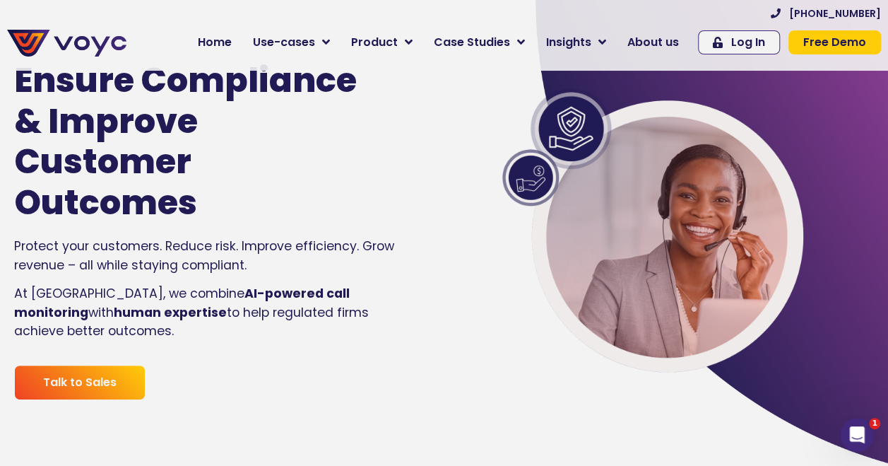
click at [232, 42] on span "Home" at bounding box center [215, 42] width 34 height 17
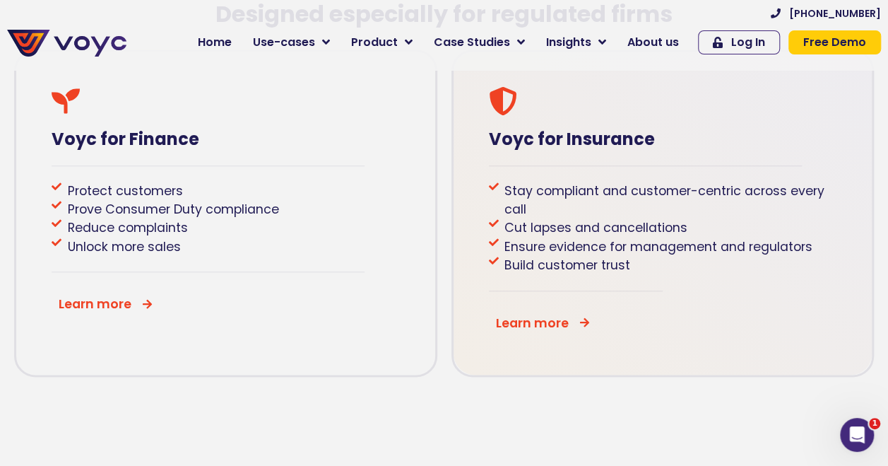
scroll to position [707, 0]
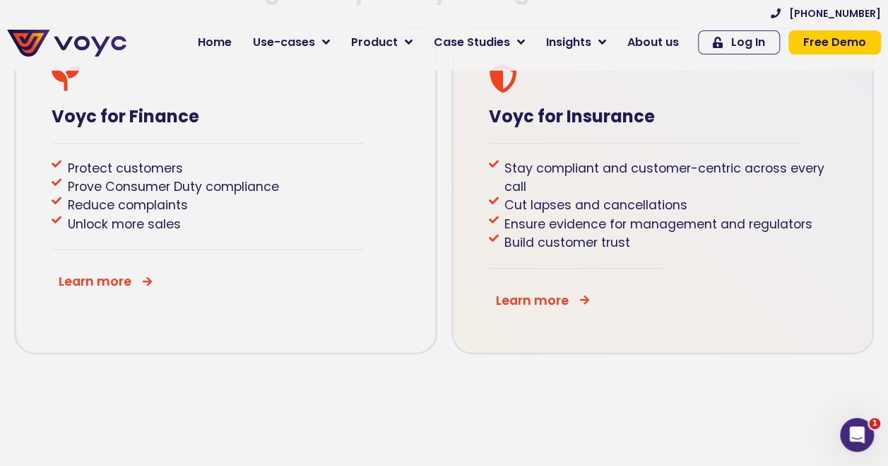
click at [584, 304] on icon at bounding box center [584, 300] width 11 height 11
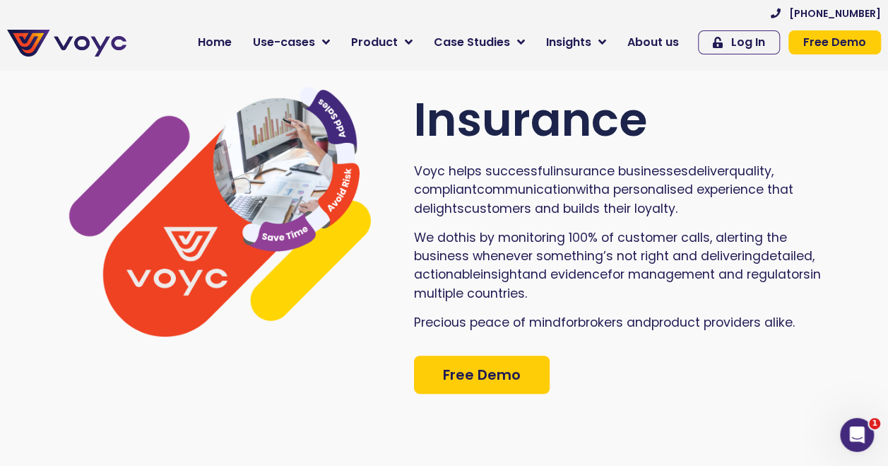
click at [225, 40] on span "Home" at bounding box center [215, 42] width 34 height 17
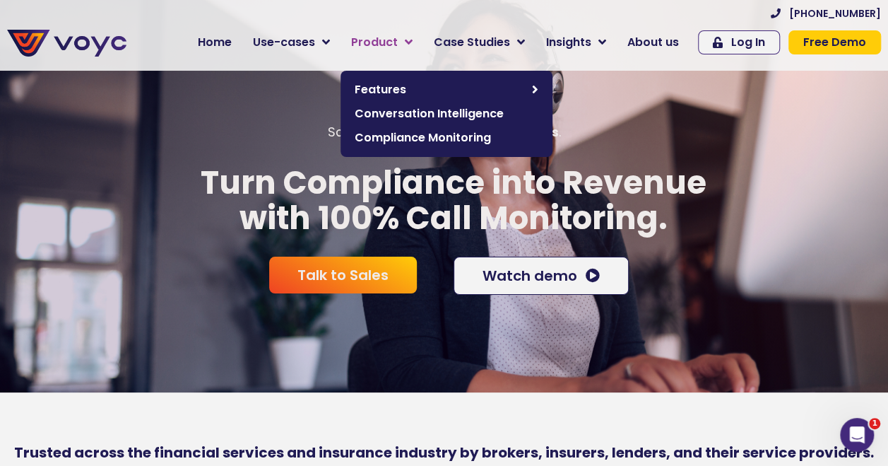
click at [413, 39] on icon at bounding box center [409, 42] width 8 height 13
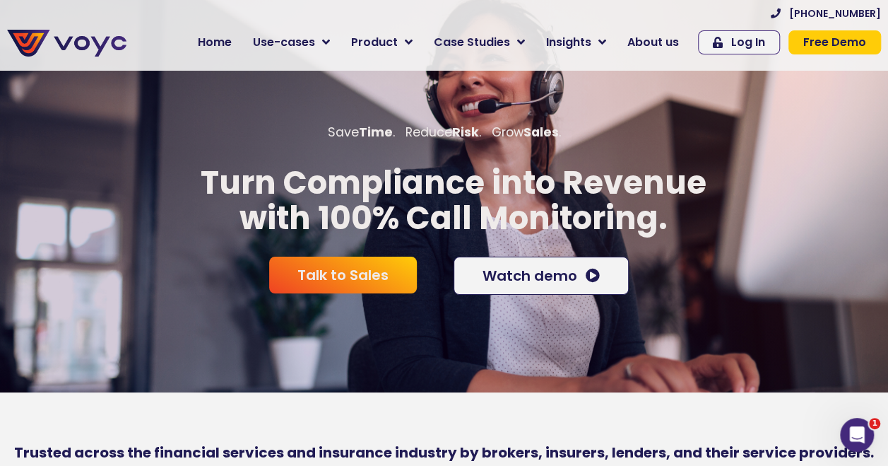
click at [737, 141] on p "Save Time . Reduce Risk . Grow Sales ." at bounding box center [444, 132] width 888 height 18
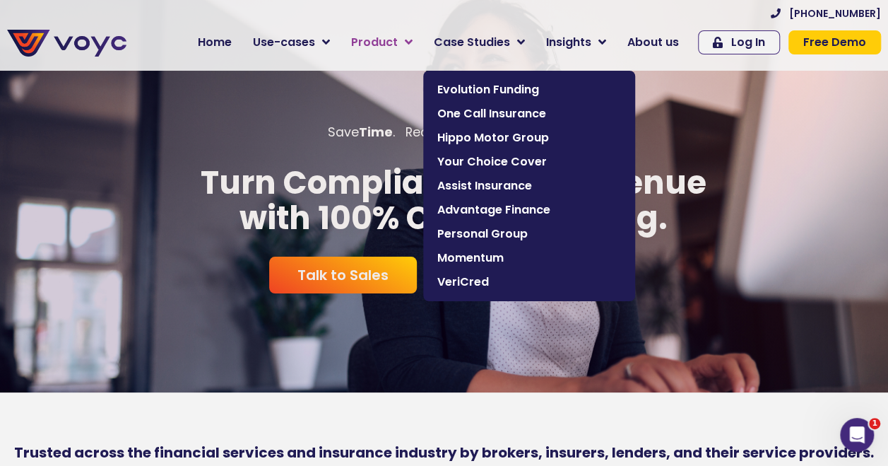
click at [413, 39] on icon at bounding box center [409, 42] width 8 height 13
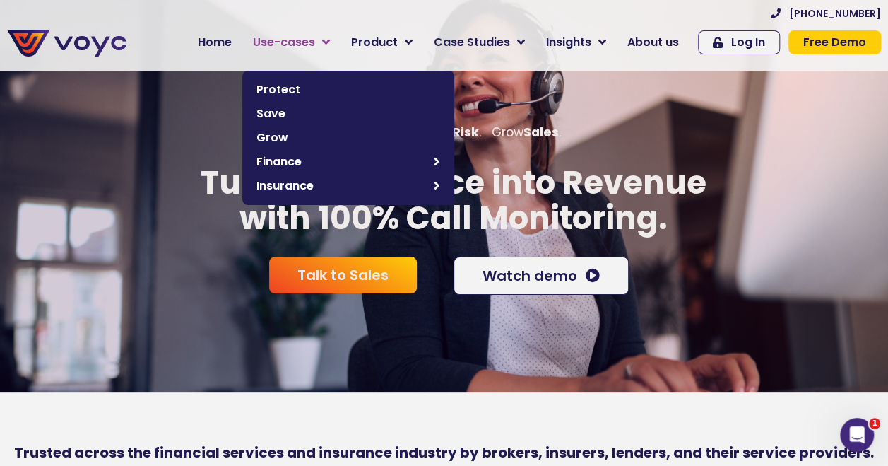
click at [330, 42] on icon at bounding box center [326, 42] width 8 height 13
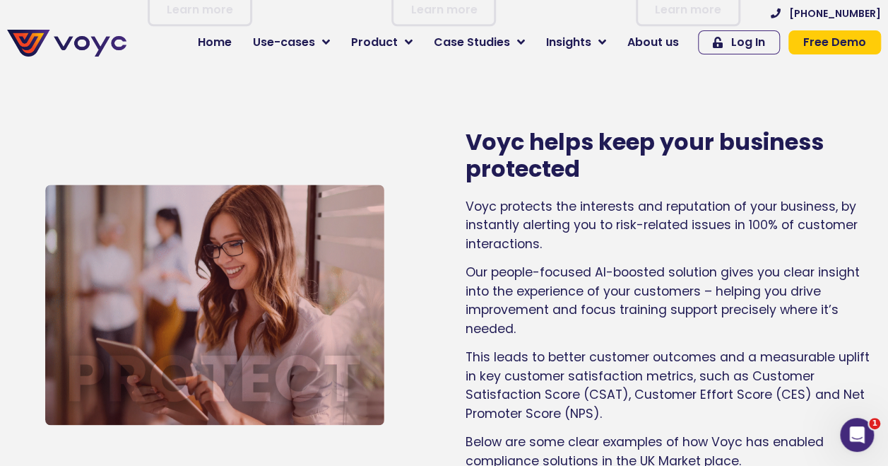
scroll to position [918, 0]
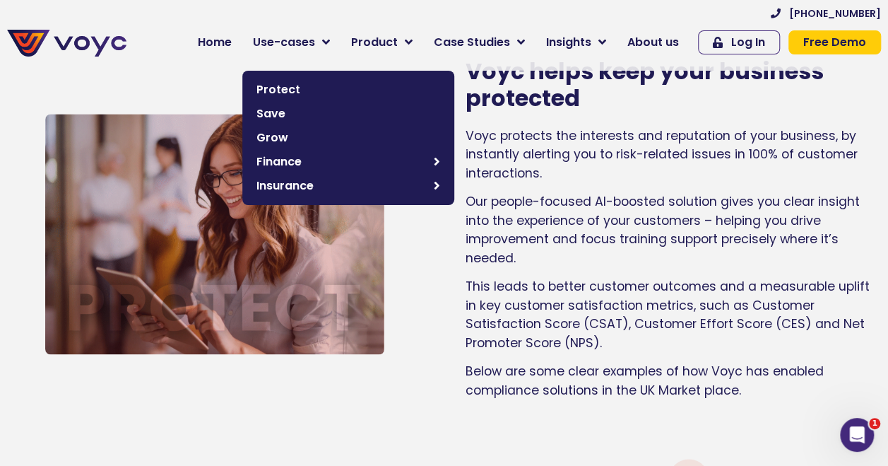
click at [313, 37] on span "Use-cases" at bounding box center [284, 42] width 62 height 17
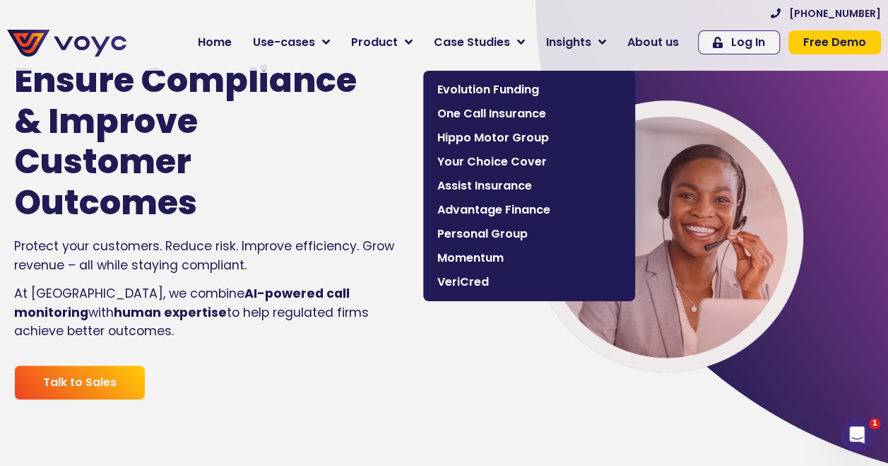
click at [528, 208] on span "Advantage Finance" at bounding box center [529, 209] width 184 height 17
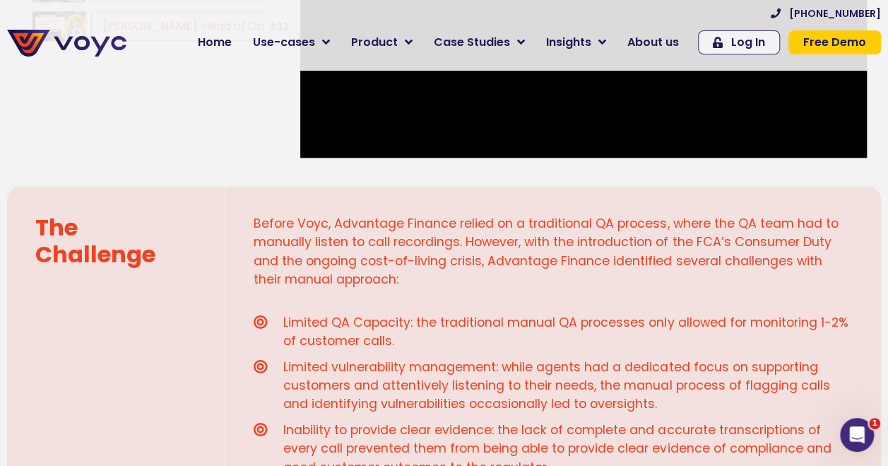
scroll to position [918, 0]
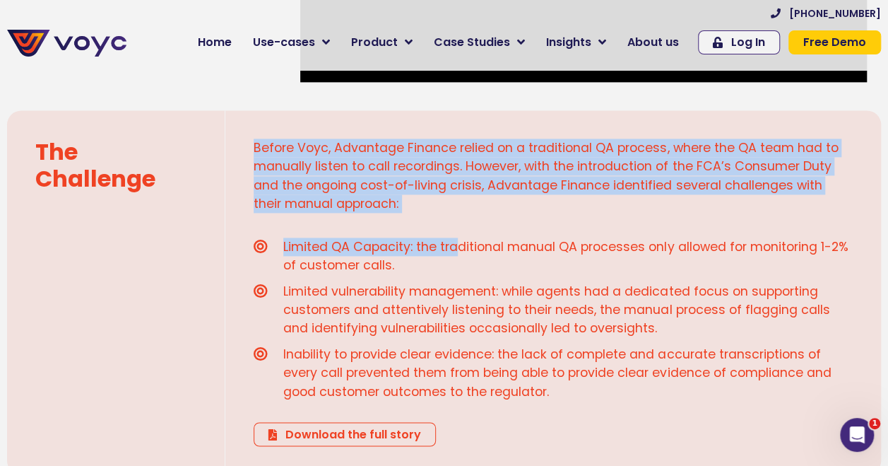
drag, startPoint x: 255, startPoint y: 147, endPoint x: 454, endPoint y: 232, distance: 216.5
click at [454, 232] on div "Before Voyc, Advantage Finance relied on a traditional QA process, where the QA…" at bounding box center [553, 292] width 656 height 364
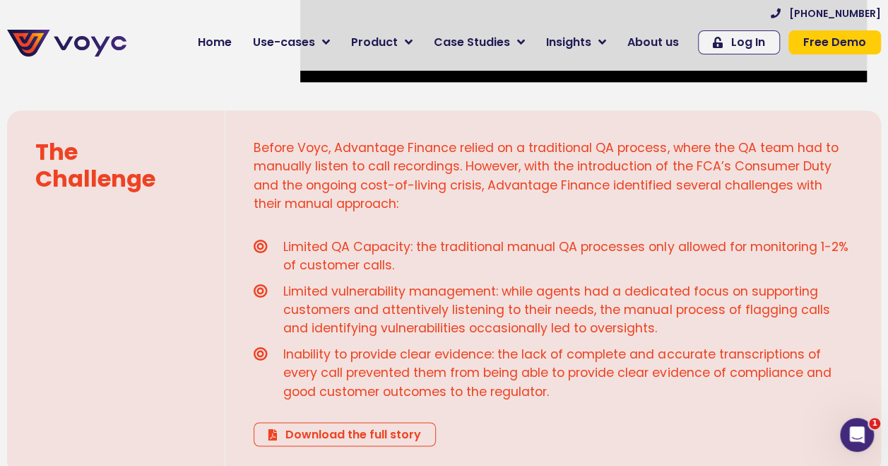
click at [478, 290] on span "Limited vulnerability management: while agents had a dedicated focus on support…" at bounding box center [566, 310] width 573 height 56
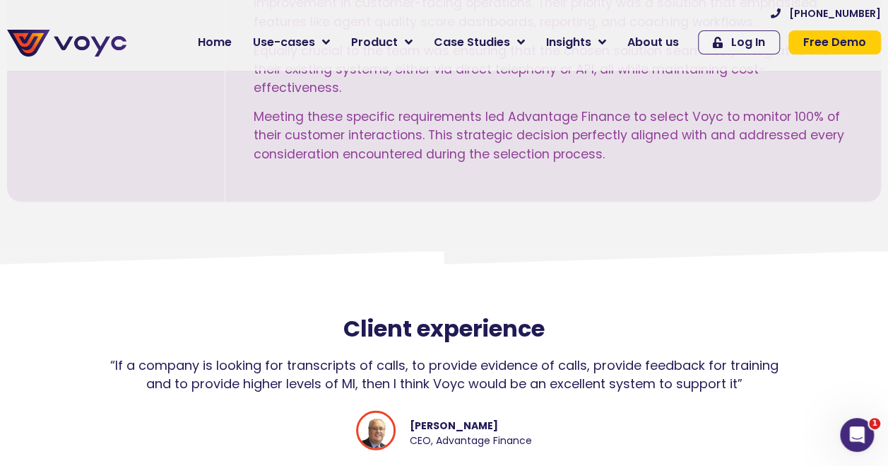
scroll to position [1272, 0]
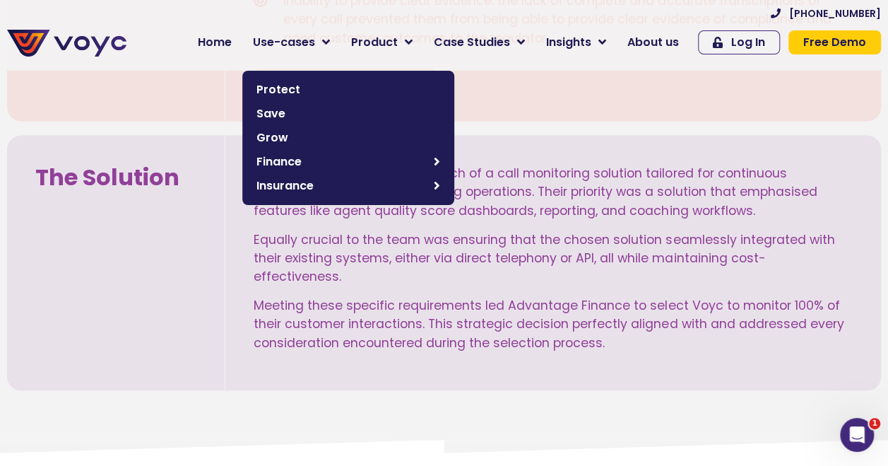
click at [330, 41] on icon at bounding box center [326, 42] width 8 height 13
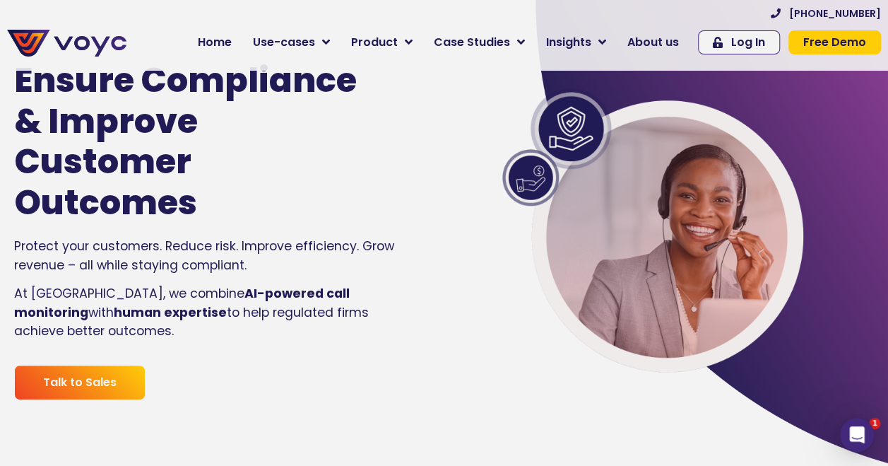
click at [232, 44] on span "Home" at bounding box center [215, 42] width 34 height 17
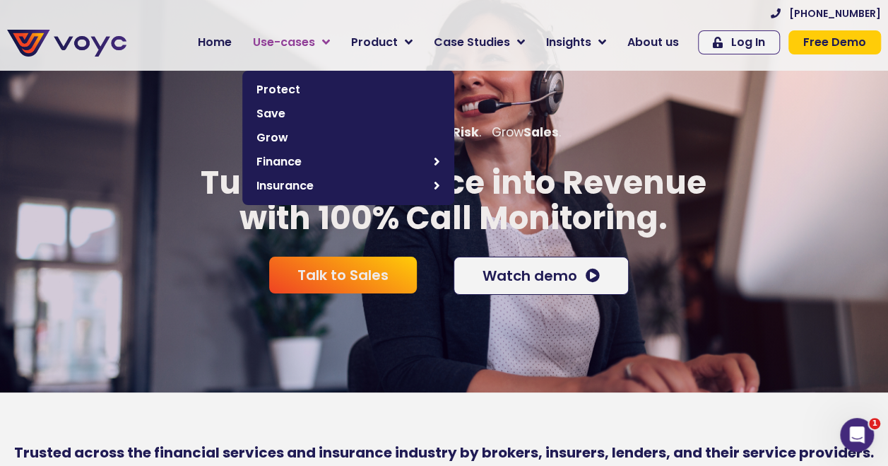
click at [333, 41] on link "Use-cases" at bounding box center [291, 42] width 98 height 28
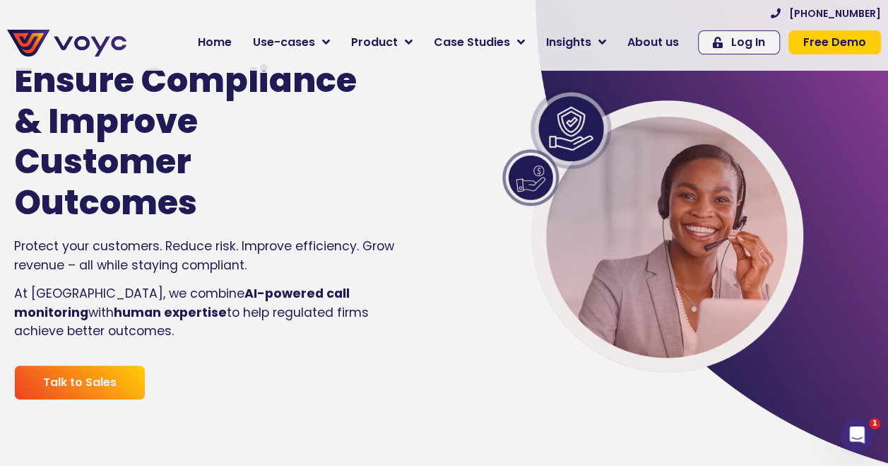
click at [417, 43] on link "Product" at bounding box center [382, 42] width 83 height 28
drag, startPoint x: 20, startPoint y: 309, endPoint x: 398, endPoint y: 325, distance: 378.3
click at [398, 325] on p "At Voyc, we combine AI-powered call monitoring with human expertise to help reg…" at bounding box center [213, 312] width 399 height 56
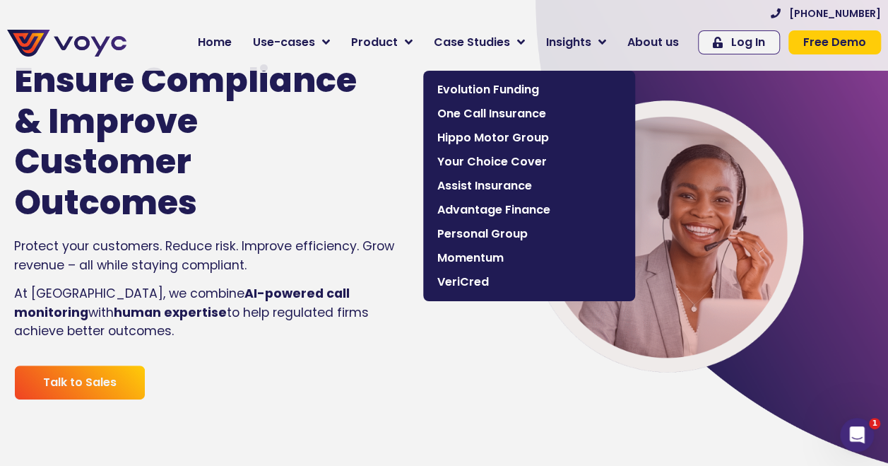
click at [509, 40] on span "Case Studies" at bounding box center [472, 42] width 76 height 17
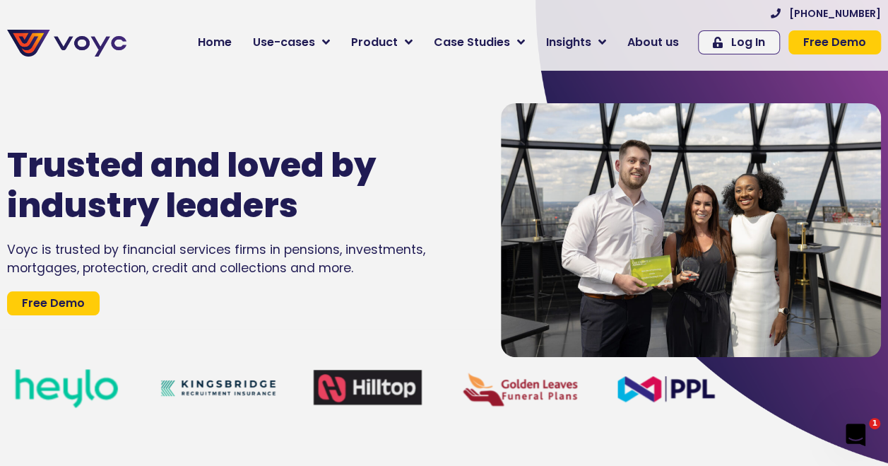
click at [528, 41] on link "Case Studies" at bounding box center [479, 42] width 112 height 28
click at [525, 40] on icon at bounding box center [521, 42] width 8 height 13
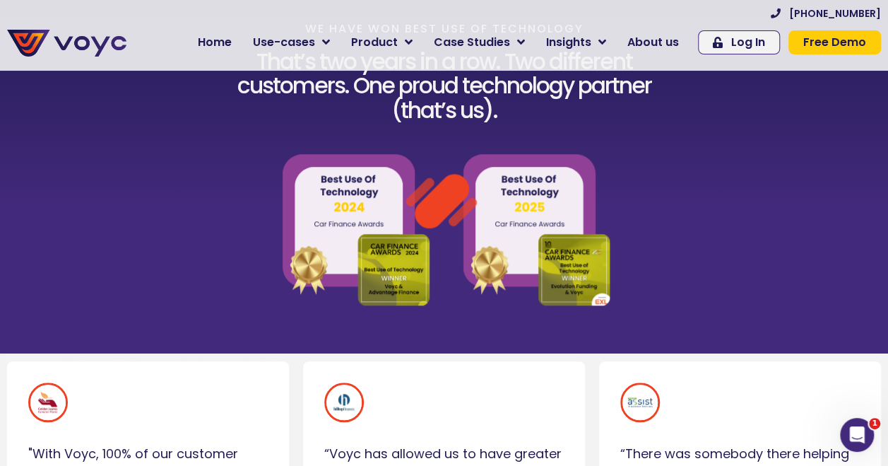
scroll to position [565, 0]
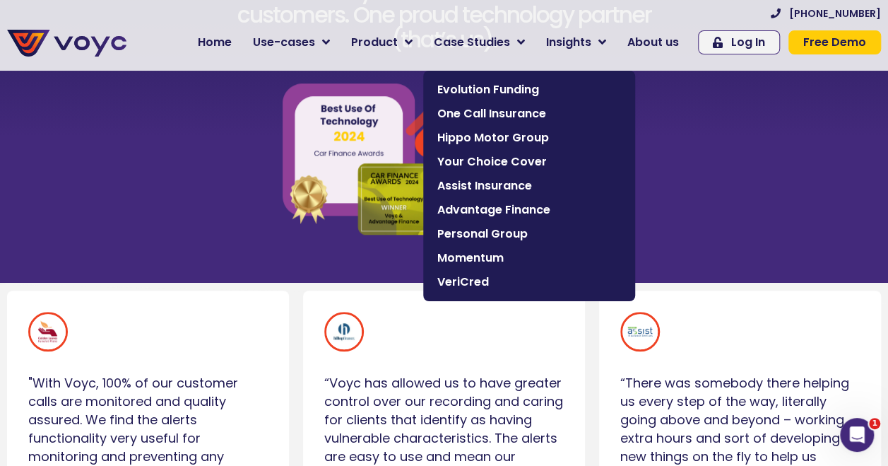
click at [525, 43] on icon at bounding box center [521, 42] width 8 height 13
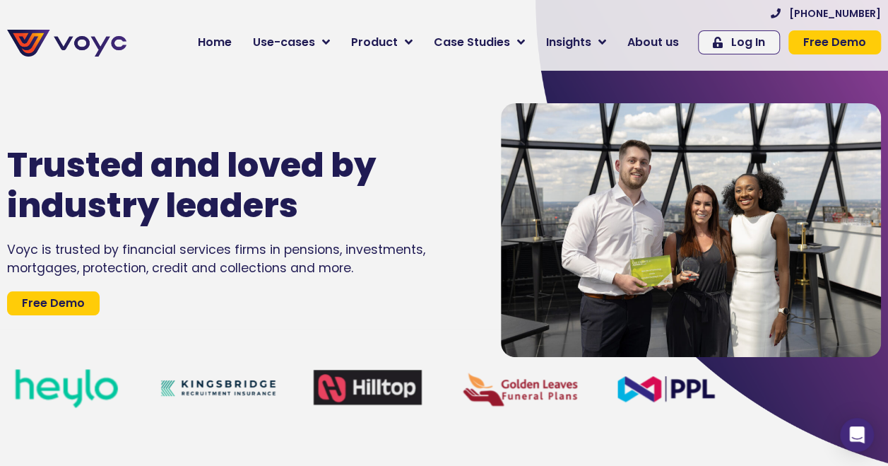
click at [525, 41] on icon at bounding box center [521, 42] width 8 height 13
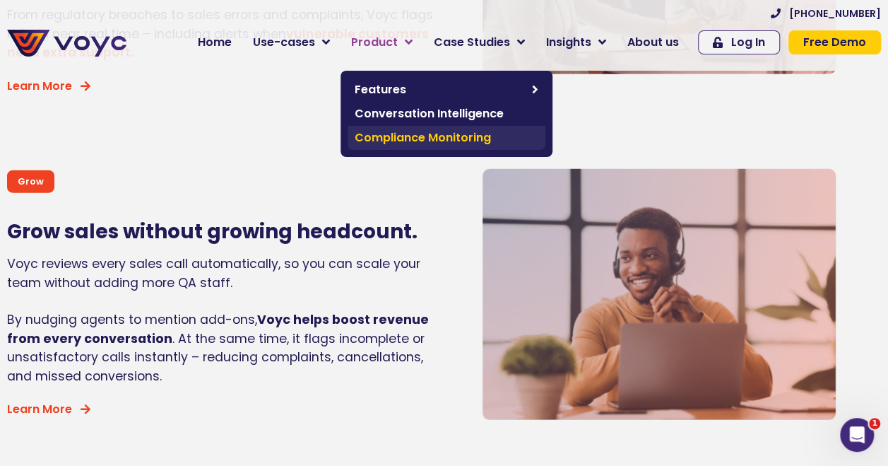
click at [411, 136] on span "Compliance Monitoring" at bounding box center [447, 137] width 184 height 17
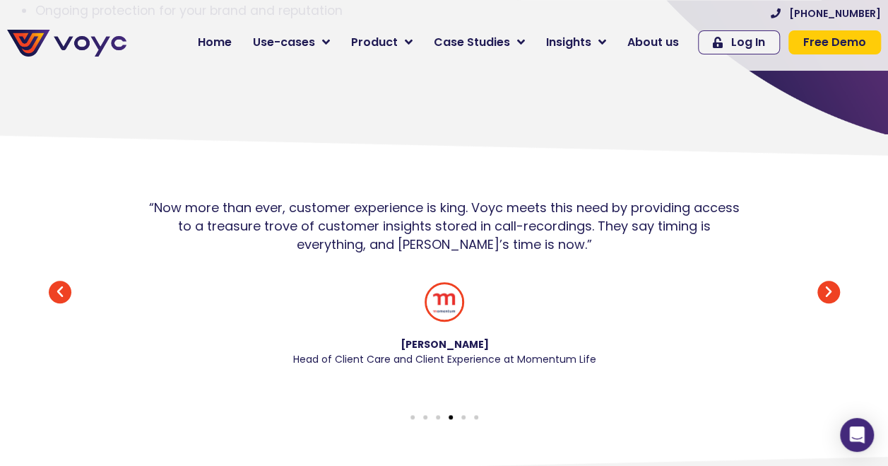
scroll to position [353, 0]
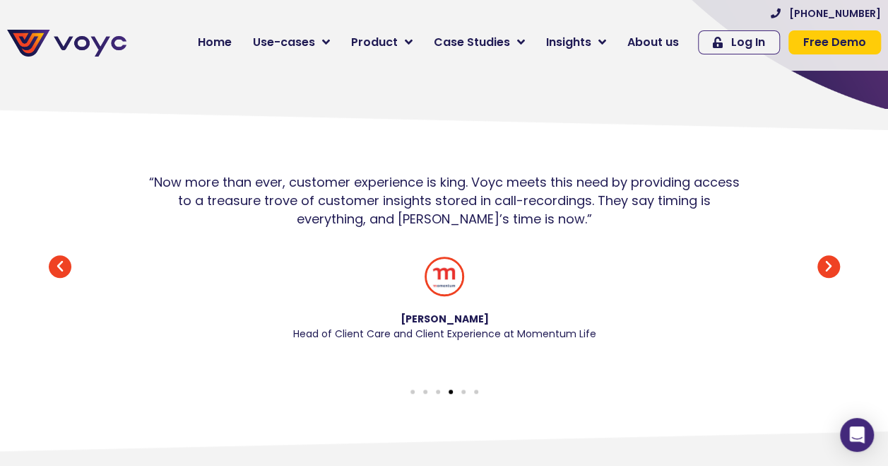
click at [830, 273] on icon "Next slide" at bounding box center [828, 266] width 23 height 23
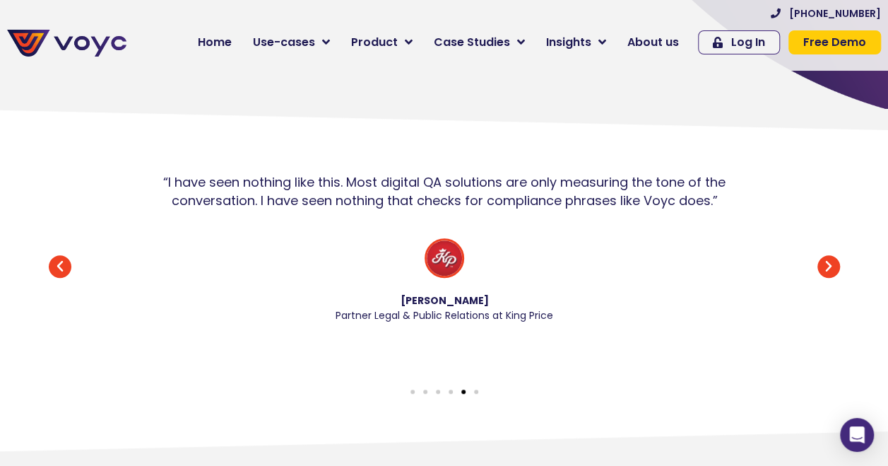
click at [825, 272] on icon "Next slide" at bounding box center [828, 266] width 23 height 23
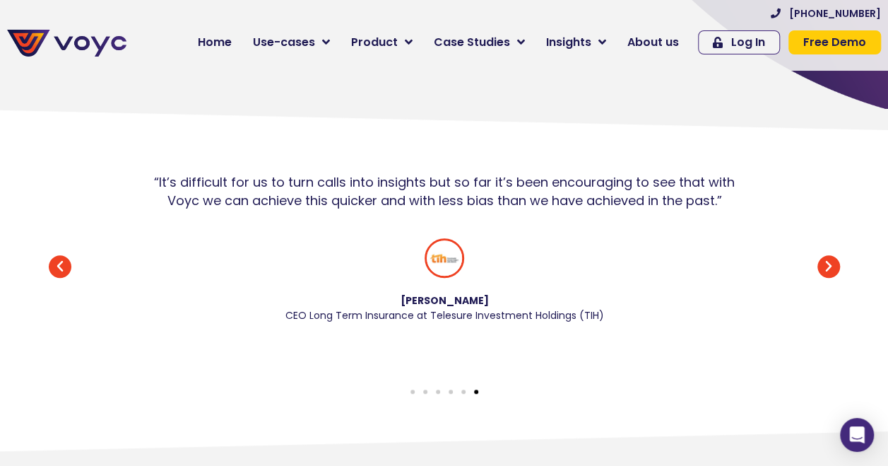
click at [825, 274] on icon "Next slide" at bounding box center [828, 266] width 23 height 23
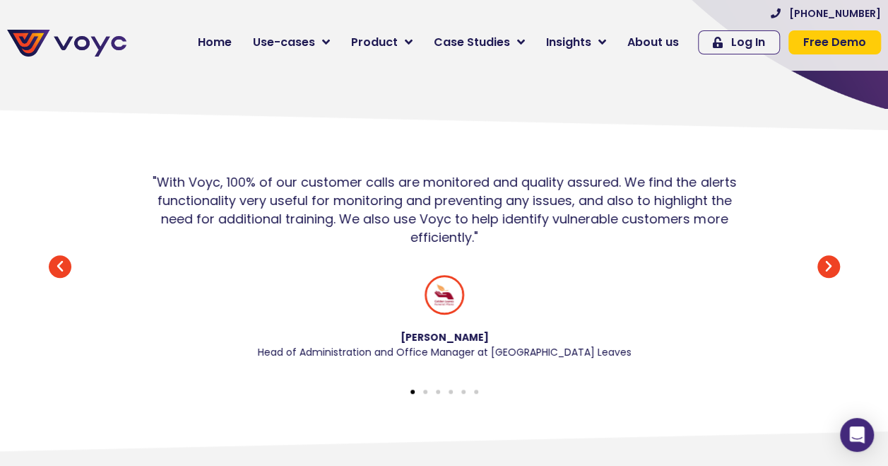
click at [825, 274] on icon "Next slide" at bounding box center [828, 266] width 23 height 23
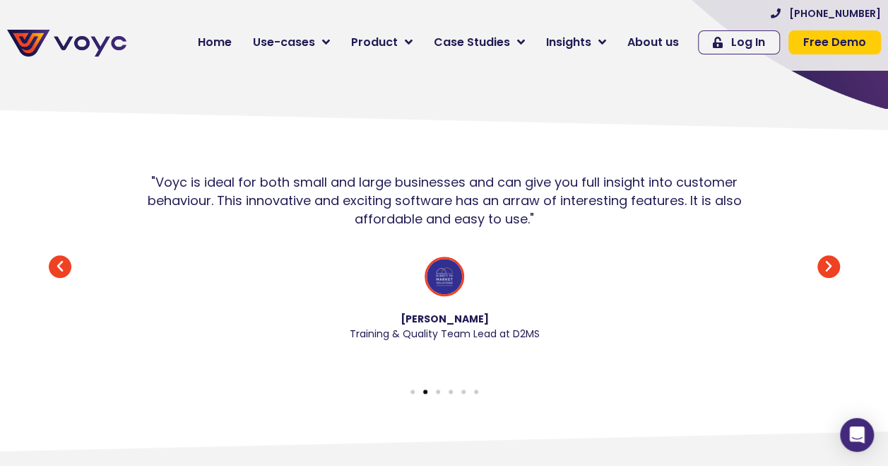
click at [825, 274] on icon "Next slide" at bounding box center [828, 266] width 23 height 23
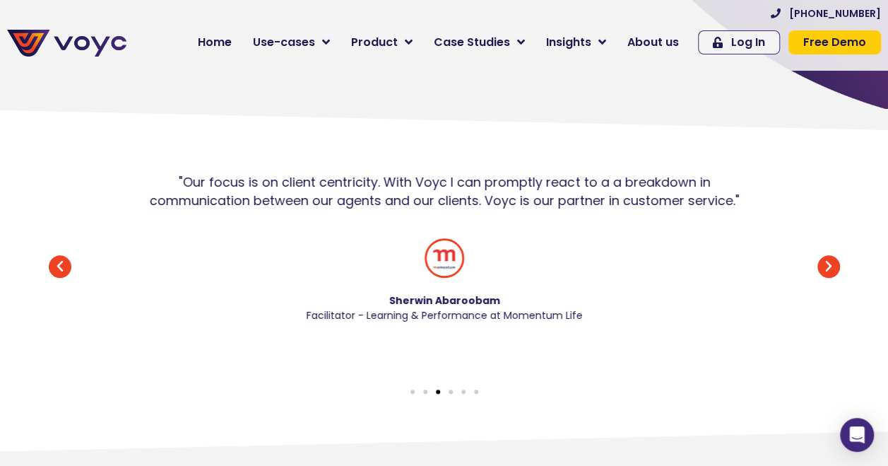
click at [825, 274] on icon "Next slide" at bounding box center [828, 266] width 23 height 23
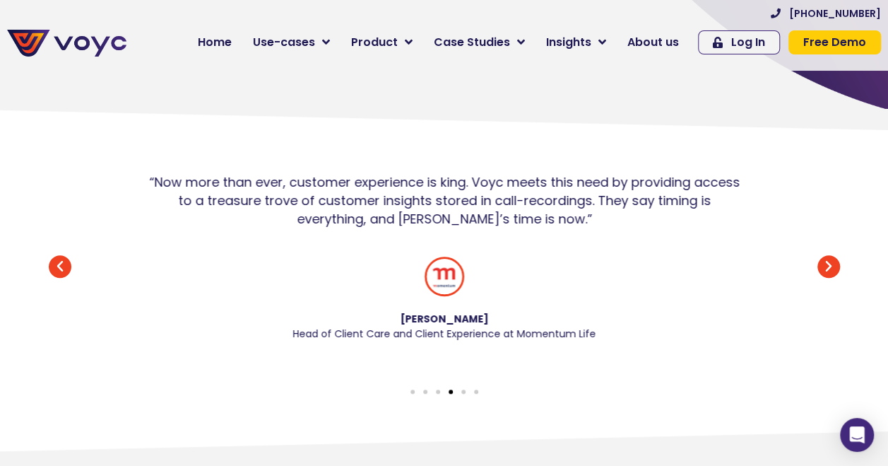
click at [828, 271] on icon "Next slide" at bounding box center [828, 266] width 23 height 23
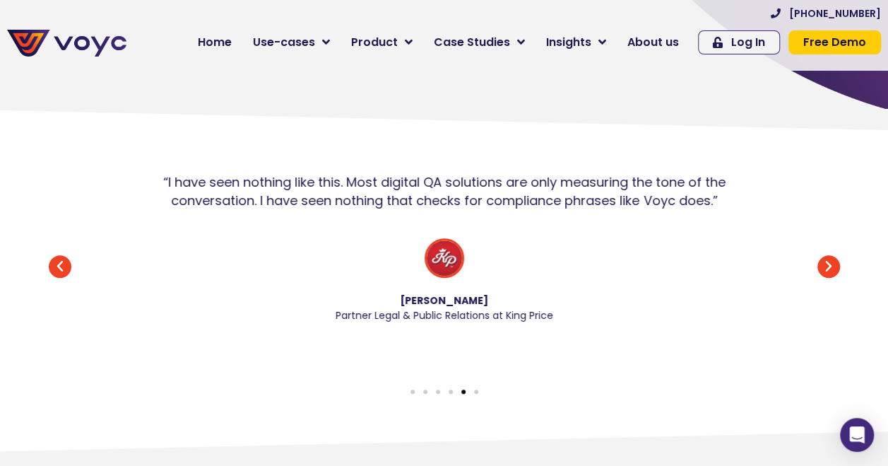
click at [831, 272] on icon "Next slide" at bounding box center [828, 266] width 23 height 23
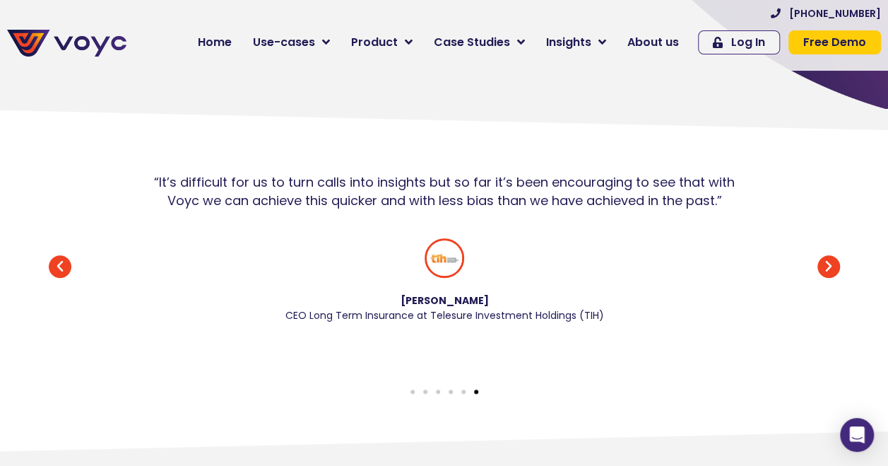
click at [829, 273] on icon "Next slide" at bounding box center [828, 266] width 23 height 23
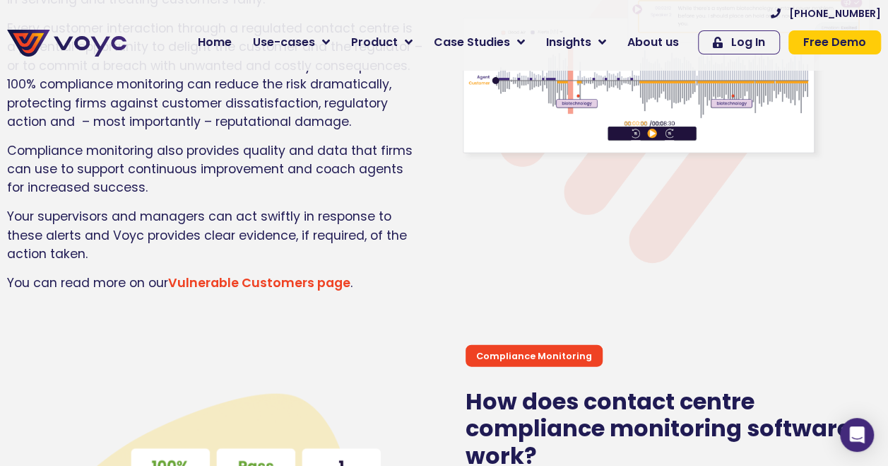
scroll to position [1413, 0]
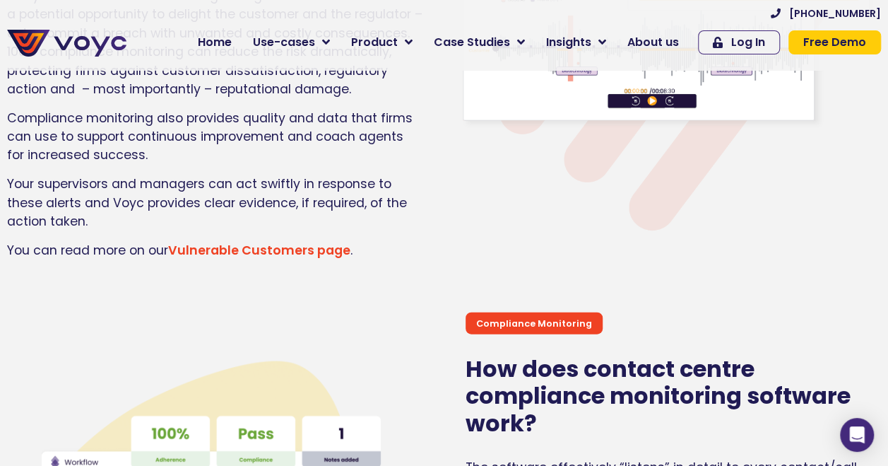
click at [256, 258] on link "Vulnerable Customers page" at bounding box center [259, 250] width 182 height 17
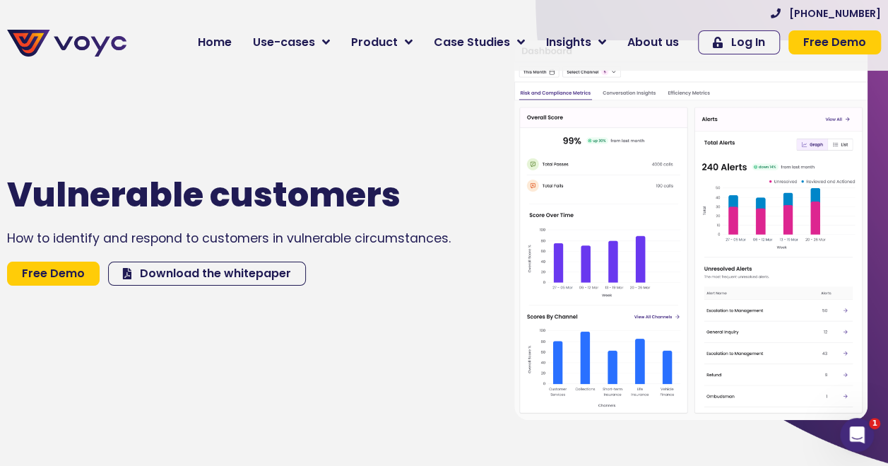
click at [217, 276] on span "Download the whitepaper" at bounding box center [215, 273] width 151 height 11
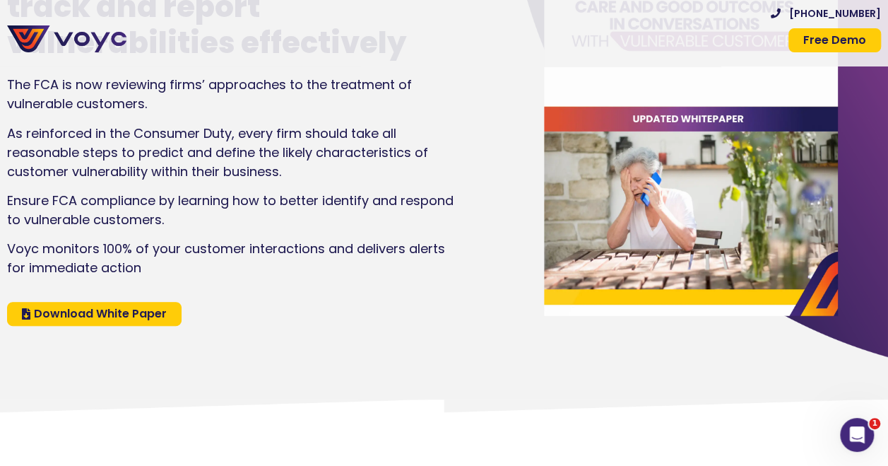
scroll to position [71, 0]
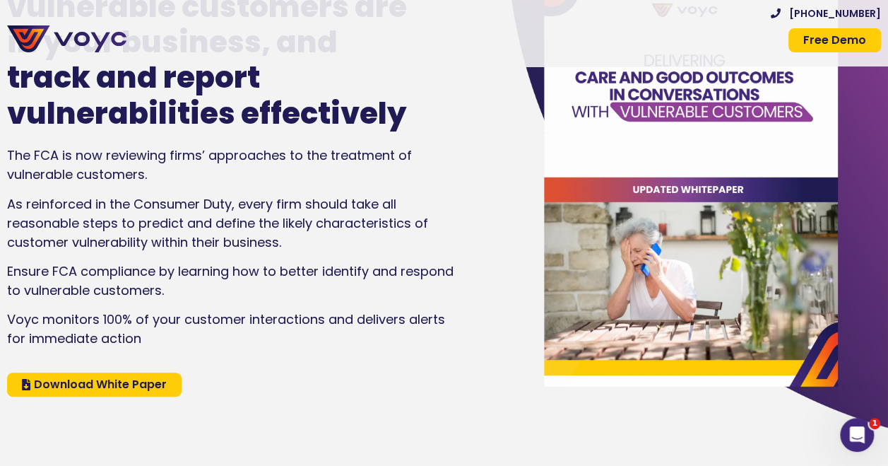
click at [140, 383] on span "Download White Paper" at bounding box center [100, 384] width 133 height 11
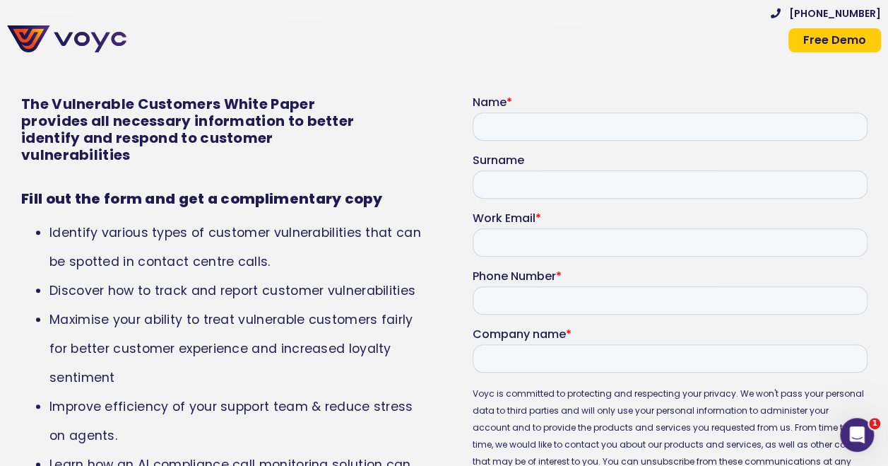
scroll to position [5654, 0]
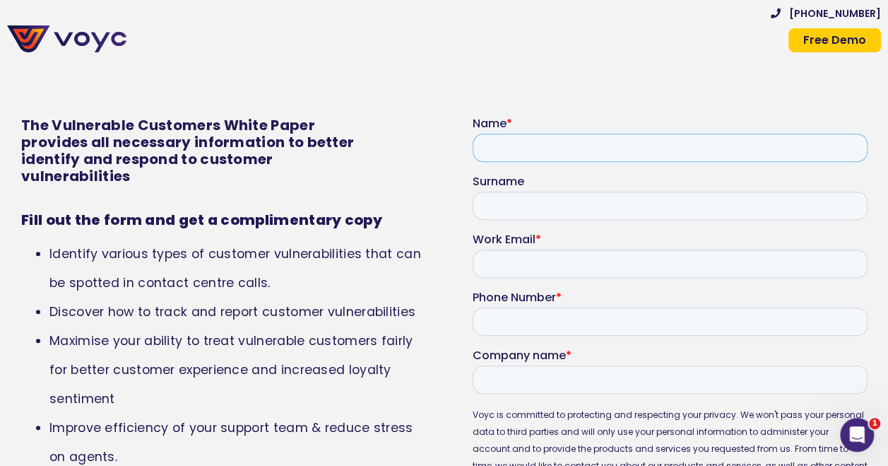
click at [507, 142] on input "Name *" at bounding box center [669, 148] width 395 height 28
type input "*****"
type input "*******"
type input "**********"
click at [549, 326] on input "Phone Number *" at bounding box center [669, 321] width 395 height 28
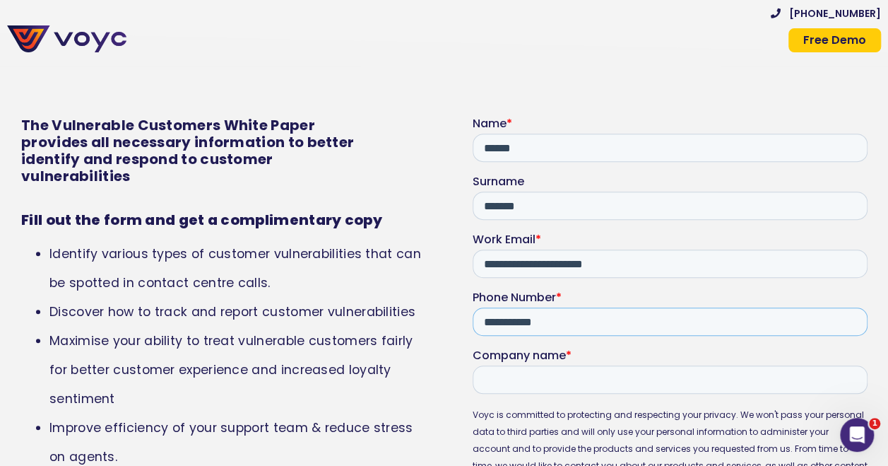
type input "**********"
click at [521, 383] on input "Company name *" at bounding box center [669, 379] width 395 height 28
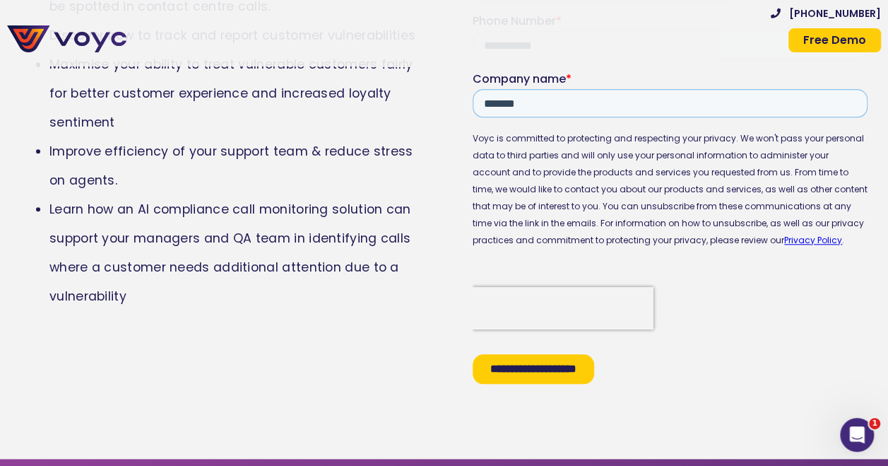
scroll to position [5937, 0]
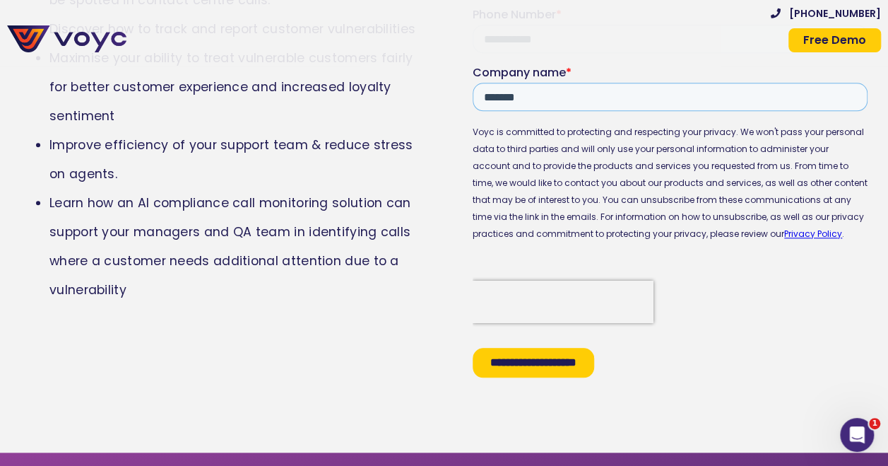
type input "*******"
click at [519, 359] on input "**********" at bounding box center [533, 363] width 122 height 30
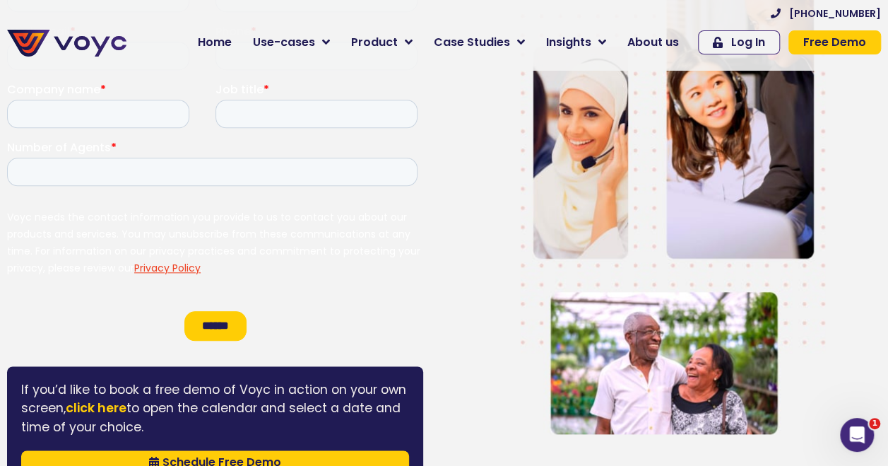
scroll to position [707, 0]
